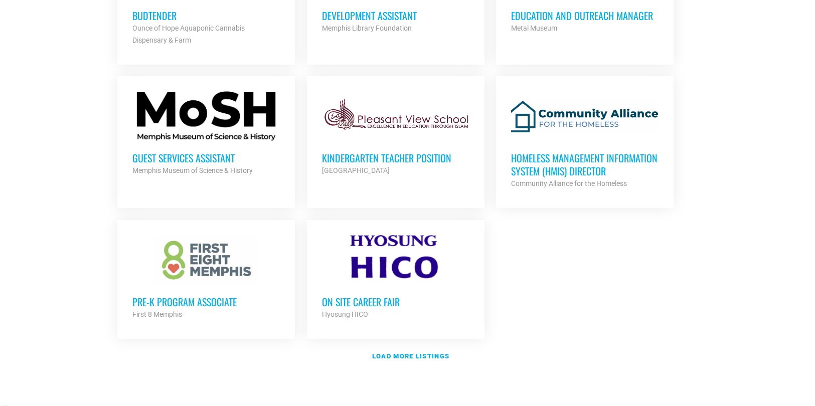
scroll to position [1154, 0]
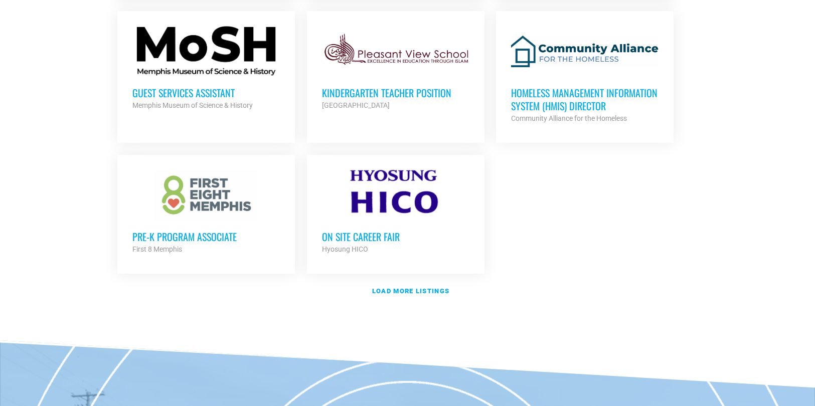
click at [367, 238] on h3 "On Site Career Fair" at bounding box center [396, 236] width 148 height 13
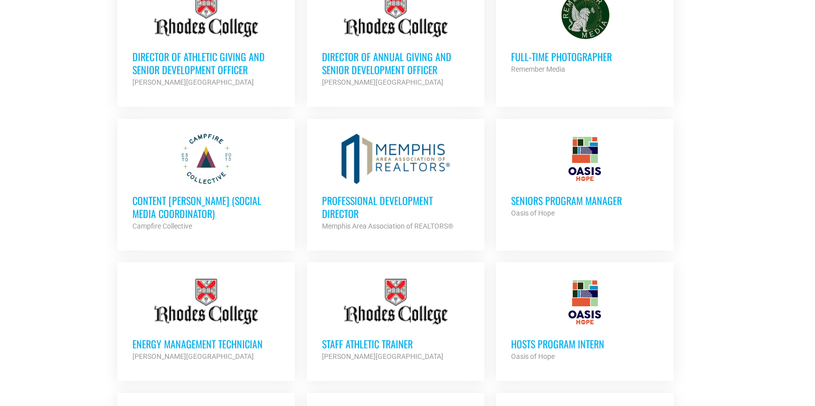
scroll to position [351, 0]
